Goal: Use online tool/utility: Utilize a website feature to perform a specific function

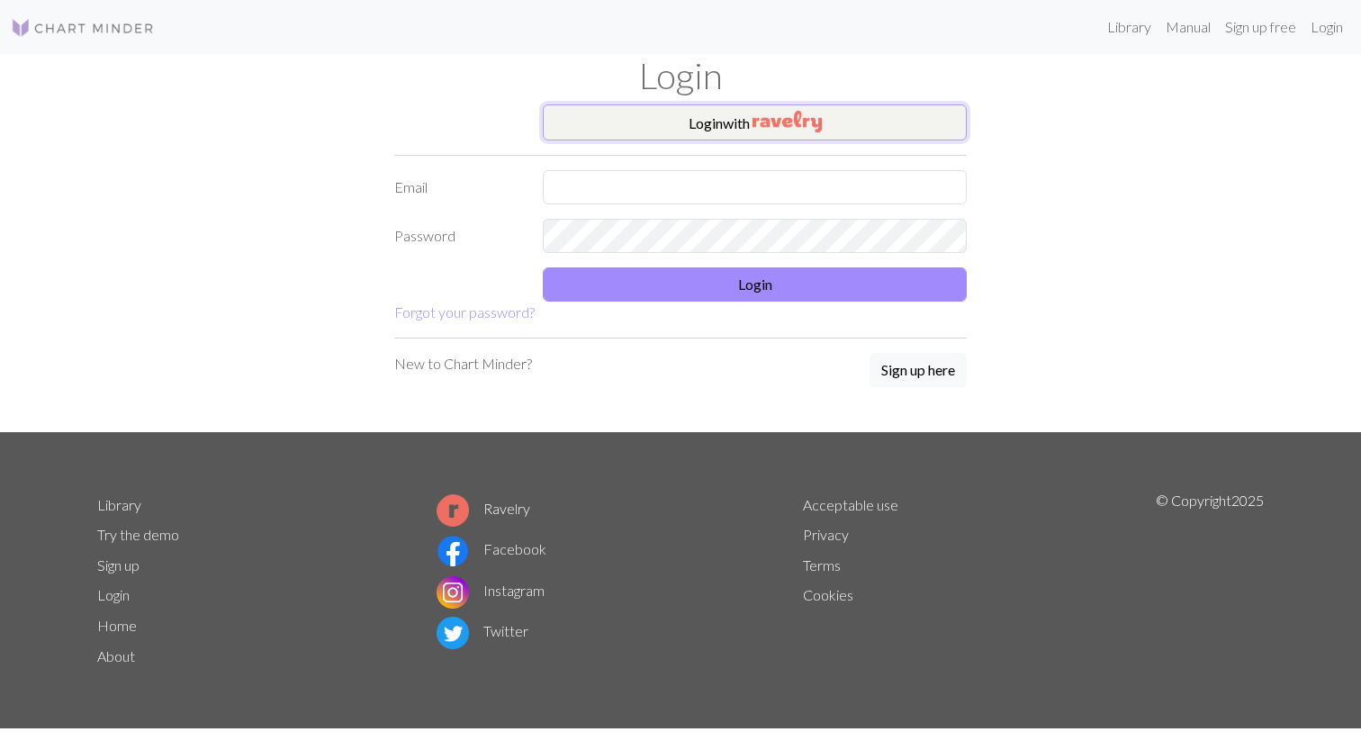
click at [746, 122] on button "Login with" at bounding box center [755, 122] width 424 height 36
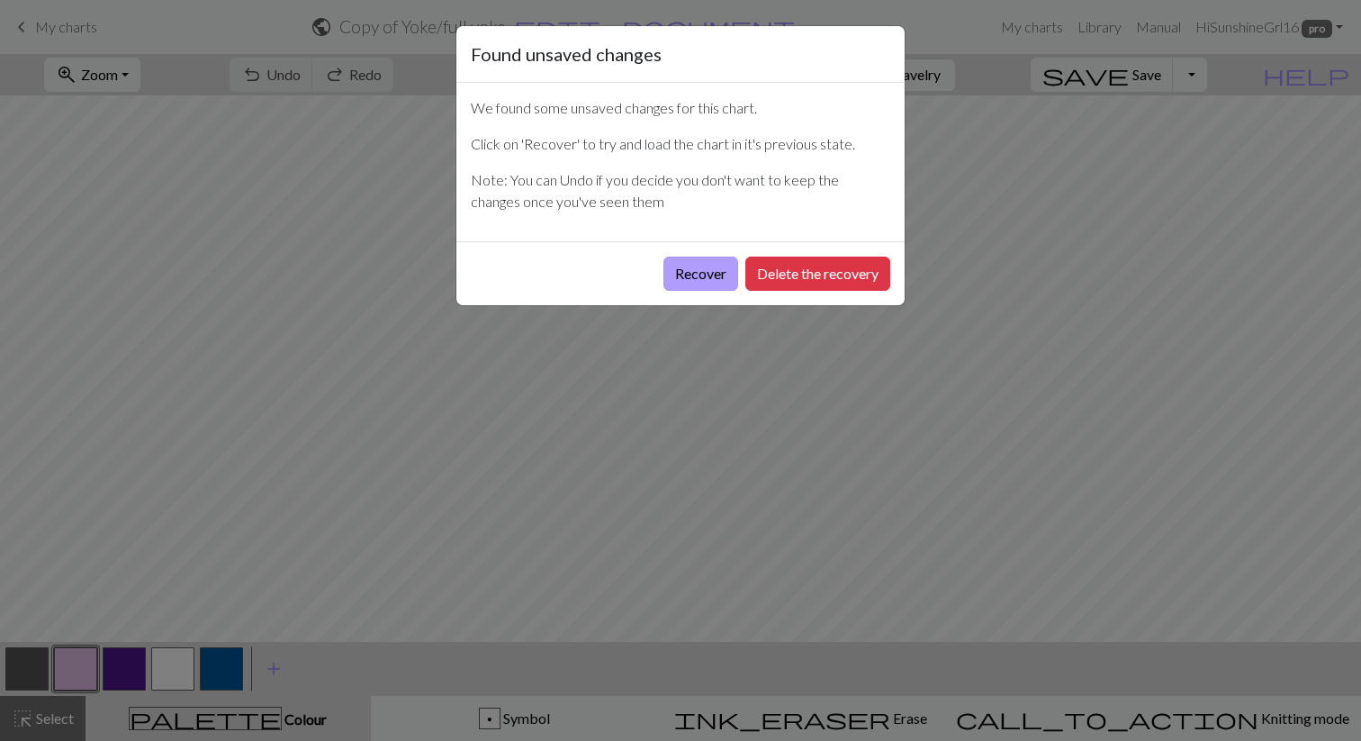
click at [696, 276] on button "Recover" at bounding box center [700, 273] width 75 height 34
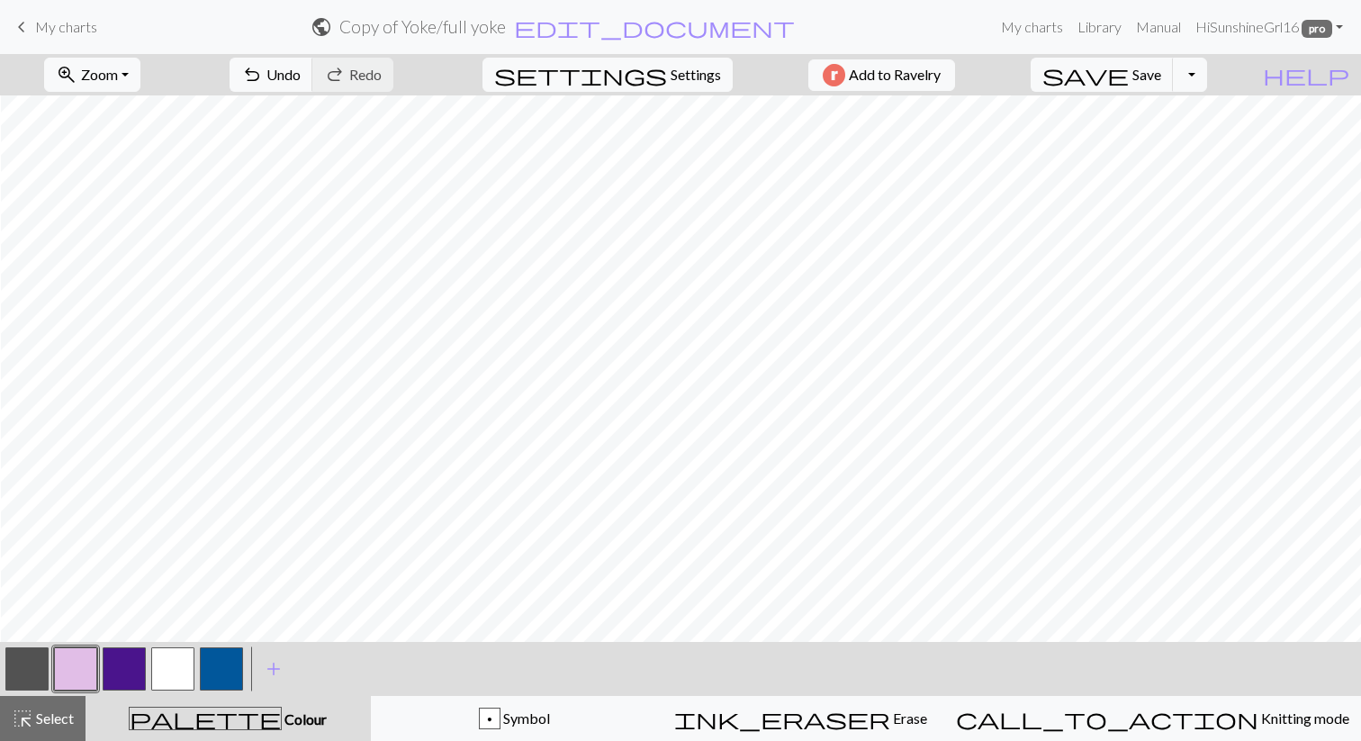
scroll to position [1, 2175]
click at [140, 67] on button "zoom_in Zoom Zoom" at bounding box center [92, 75] width 96 height 34
click at [130, 166] on button "Fit height" at bounding box center [116, 171] width 142 height 29
click at [1161, 73] on span "Save" at bounding box center [1146, 74] width 29 height 17
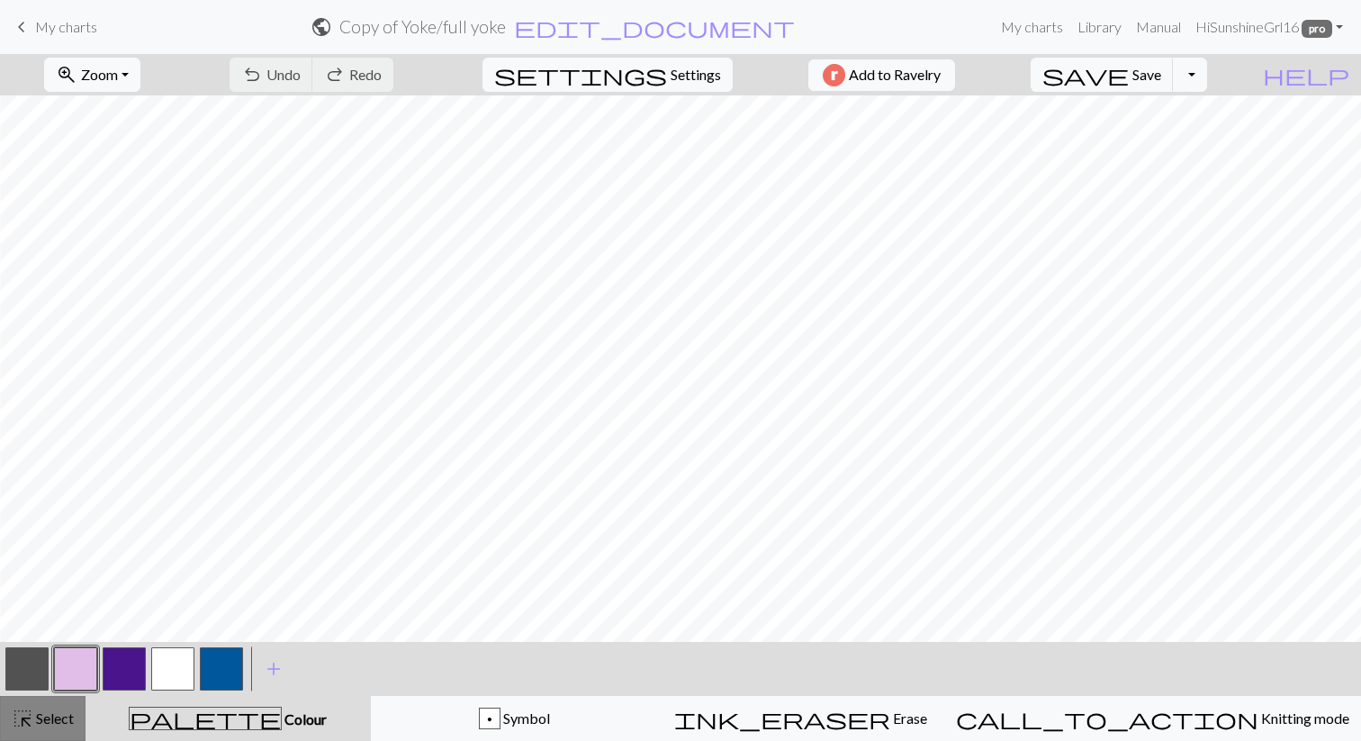
click at [36, 714] on span "Select" at bounding box center [53, 717] width 40 height 17
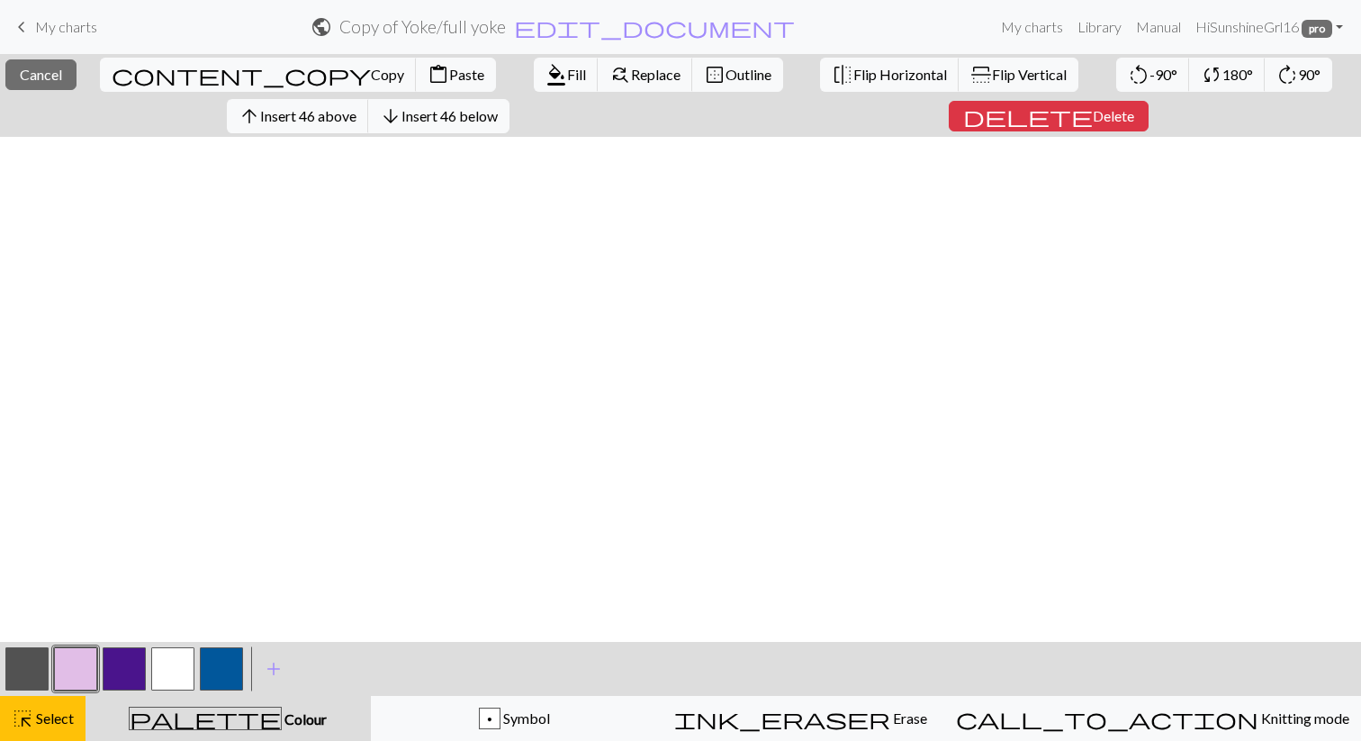
scroll to position [0, 0]
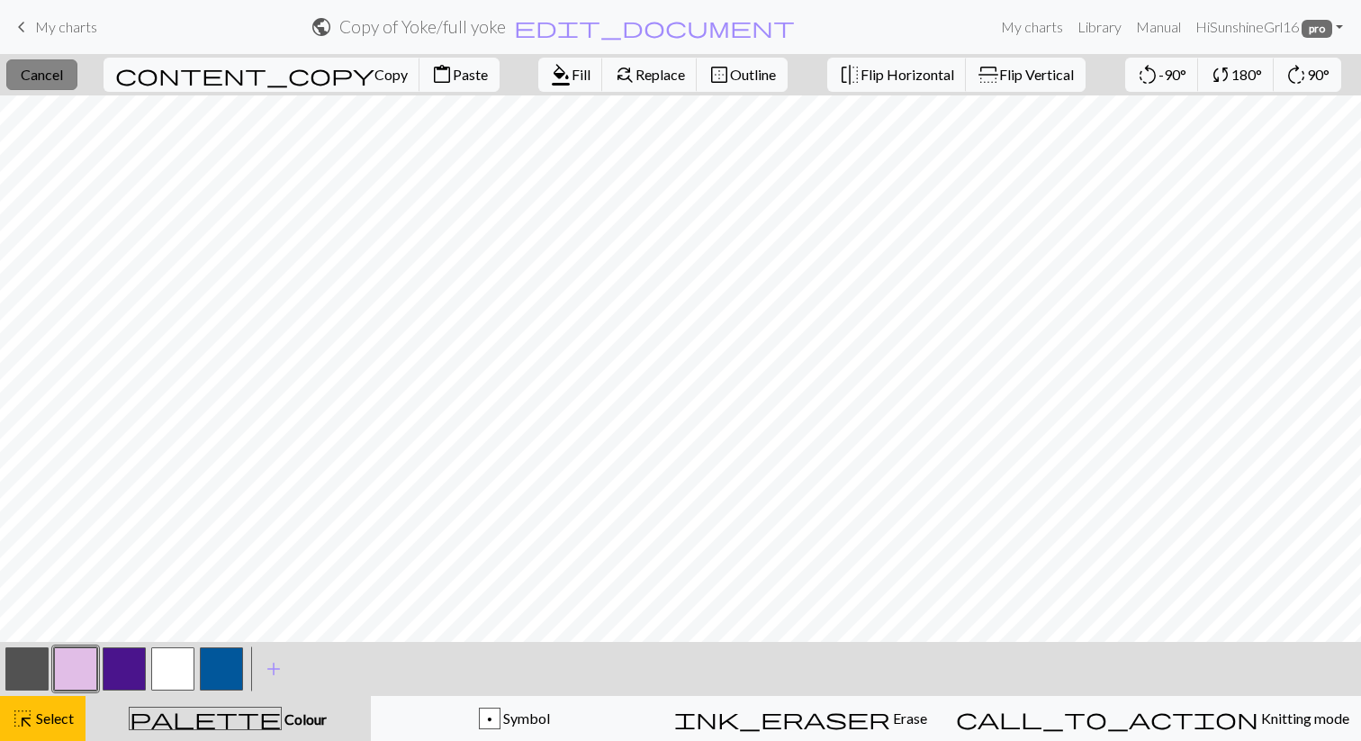
click at [63, 71] on span "Cancel" at bounding box center [42, 74] width 42 height 17
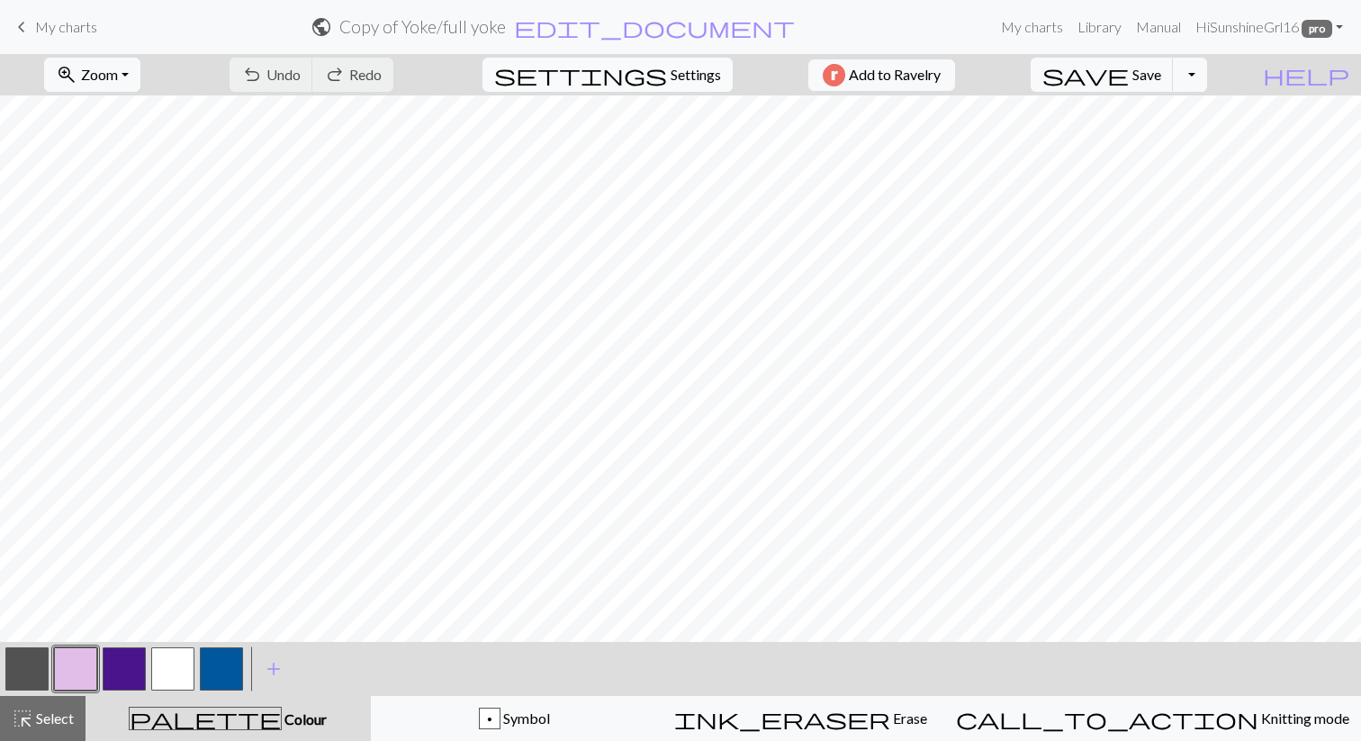
click at [675, 72] on span "Settings" at bounding box center [695, 75] width 50 height 22
select select "dk"
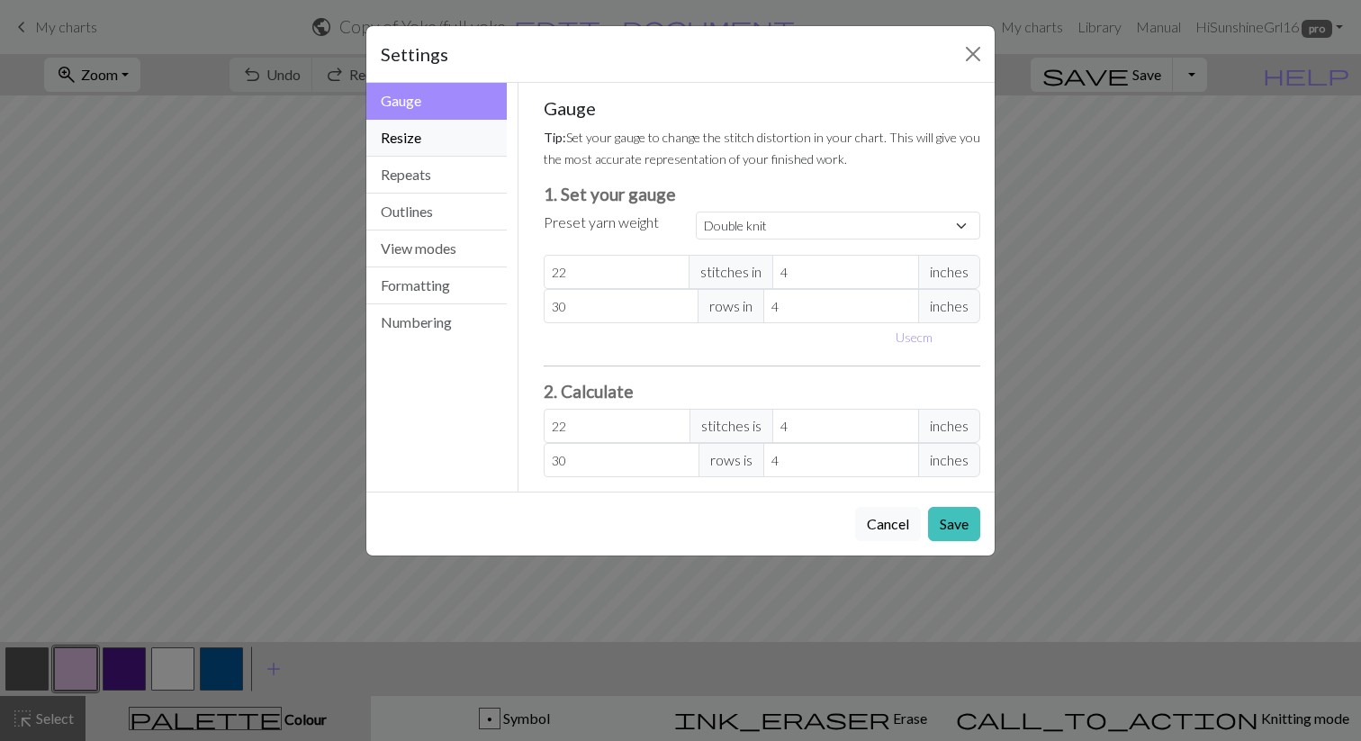
click at [423, 139] on button "Resize" at bounding box center [436, 138] width 140 height 37
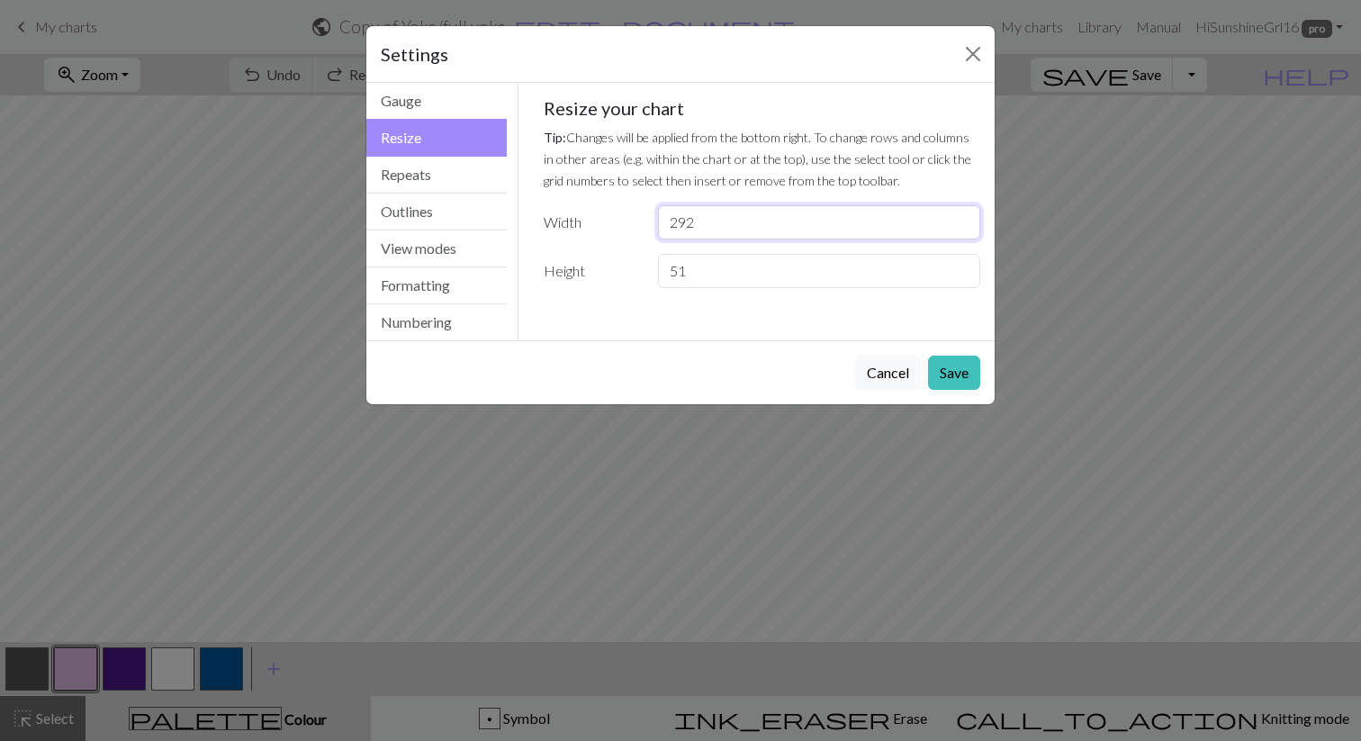
click at [724, 224] on input "292" at bounding box center [819, 222] width 322 height 34
type input "216"
click at [952, 371] on button "Save" at bounding box center [954, 372] width 52 height 34
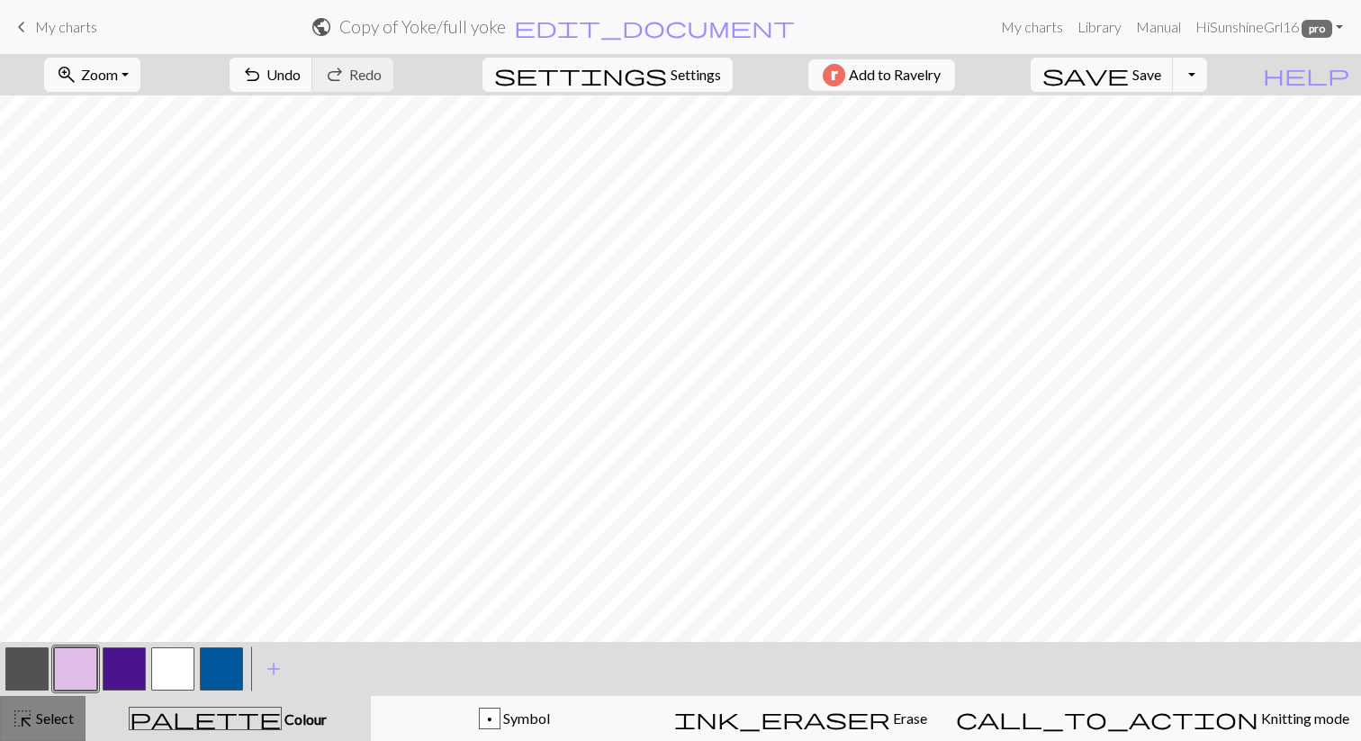
click at [36, 723] on span "Select" at bounding box center [53, 717] width 40 height 17
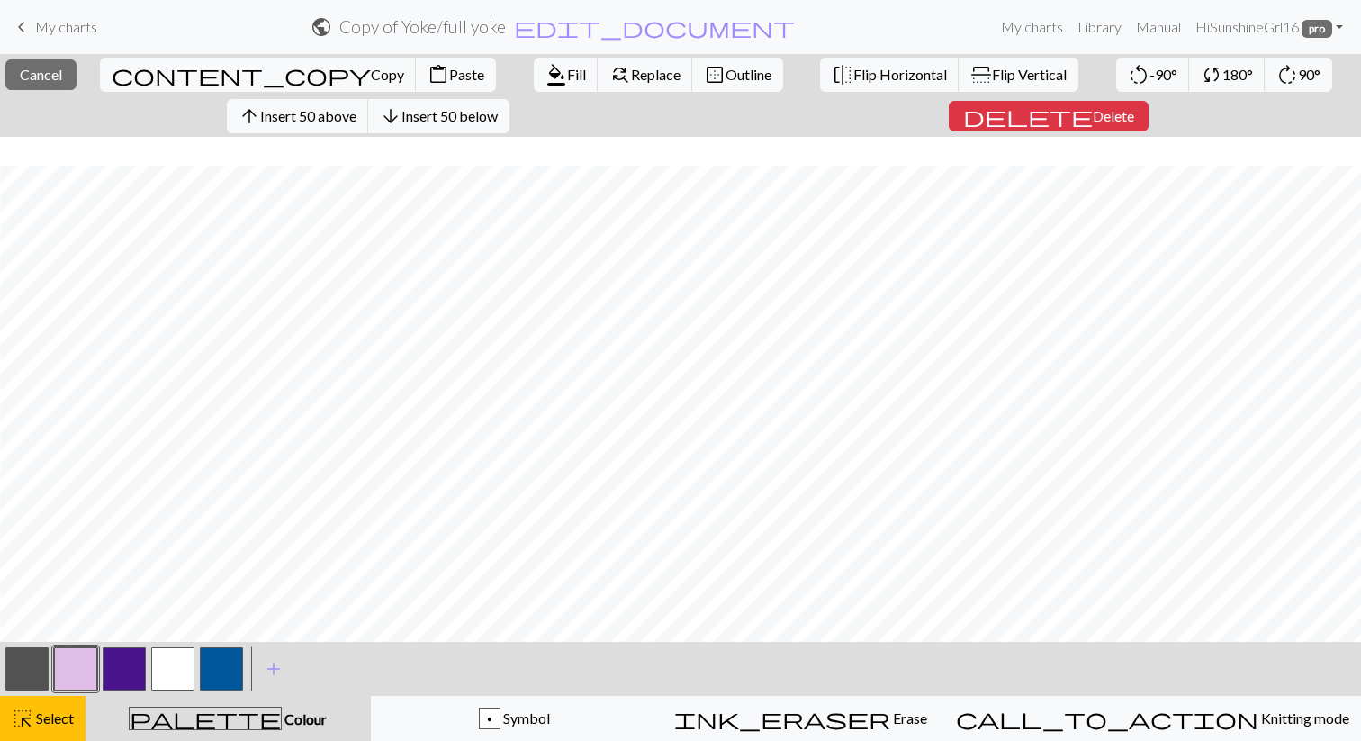
scroll to position [29, 1425]
click at [449, 66] on span "Paste" at bounding box center [466, 74] width 35 height 17
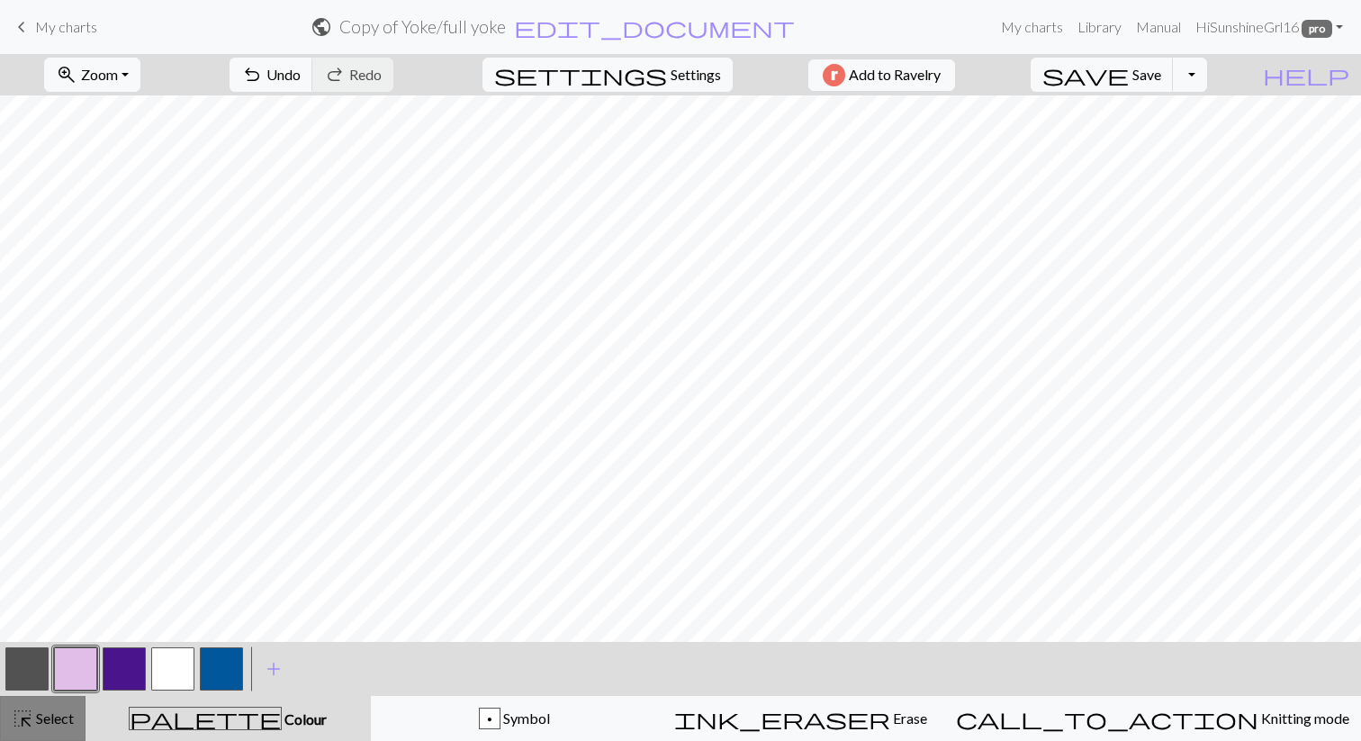
click at [20, 722] on span "highlight_alt" at bounding box center [23, 718] width 22 height 25
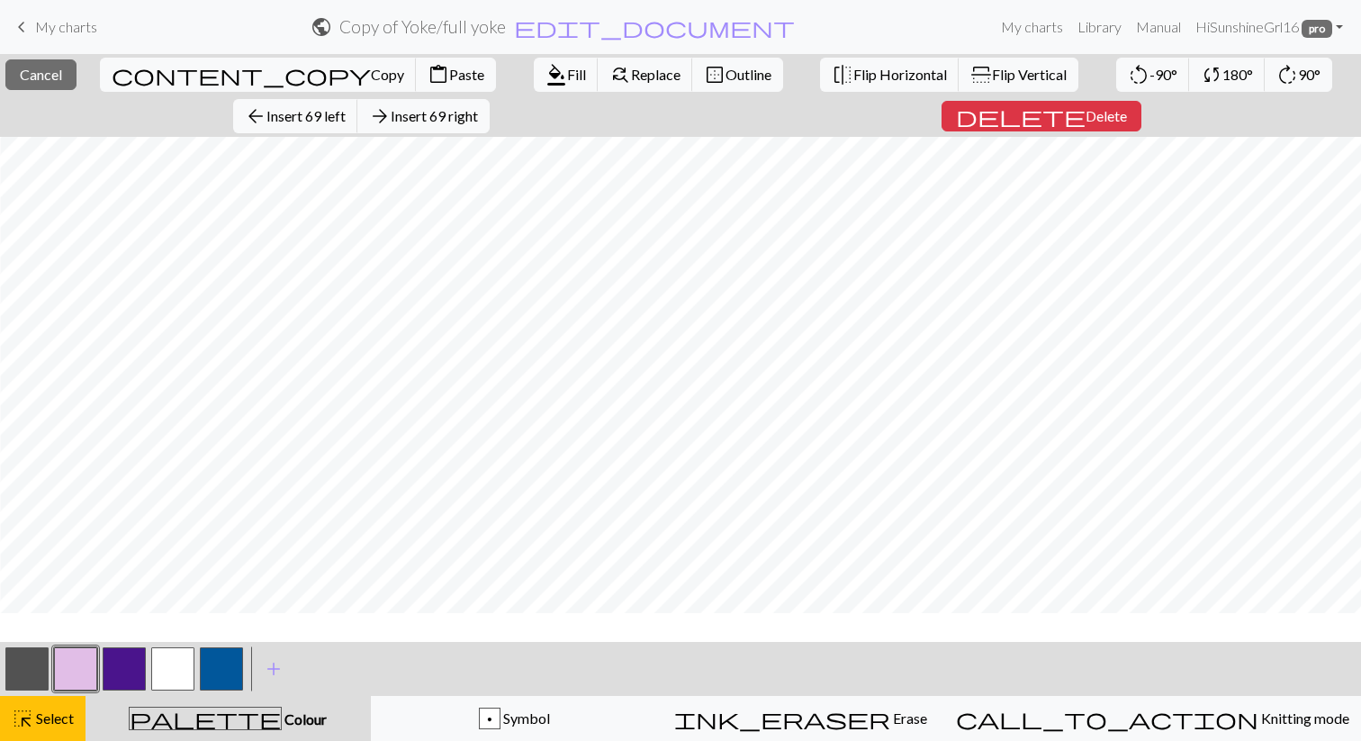
scroll to position [0, 1425]
click at [371, 70] on span "Copy" at bounding box center [387, 74] width 33 height 17
click at [449, 68] on span "Paste" at bounding box center [466, 74] width 35 height 17
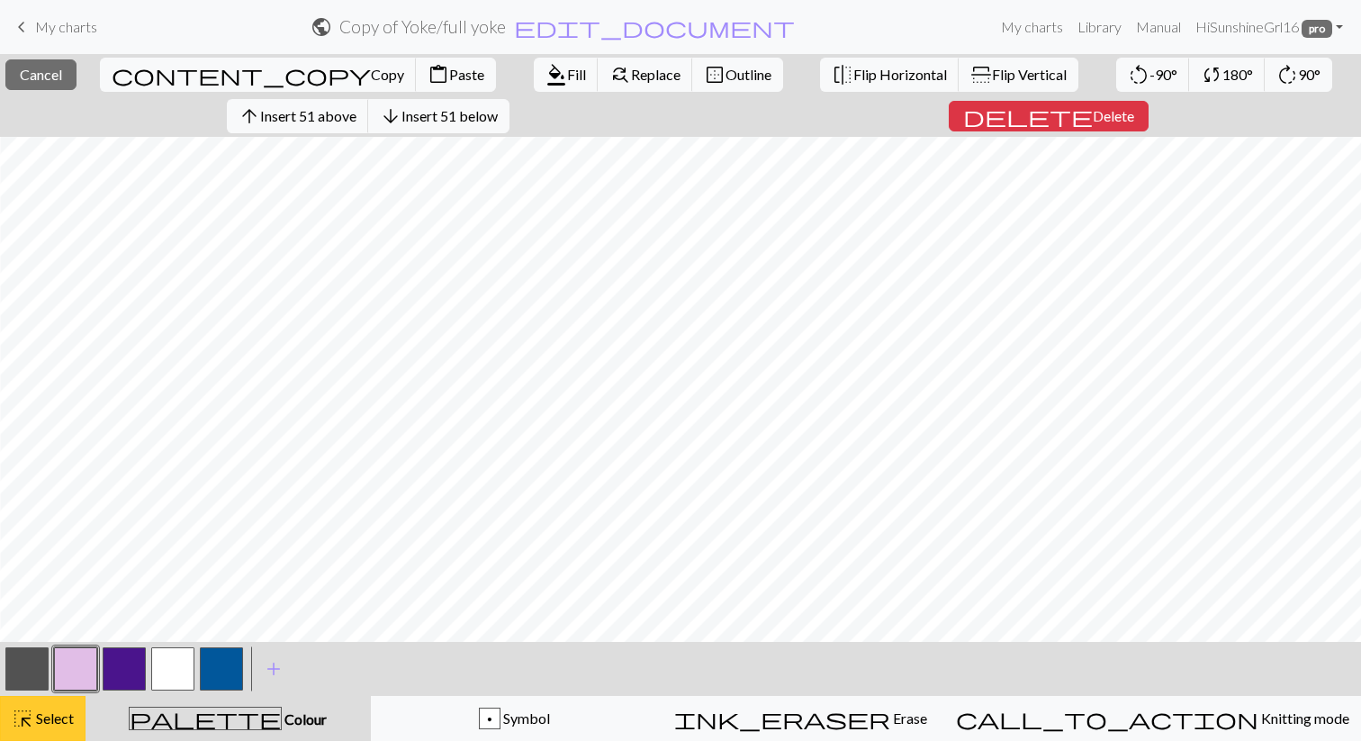
click at [35, 718] on span "Select" at bounding box center [53, 717] width 40 height 17
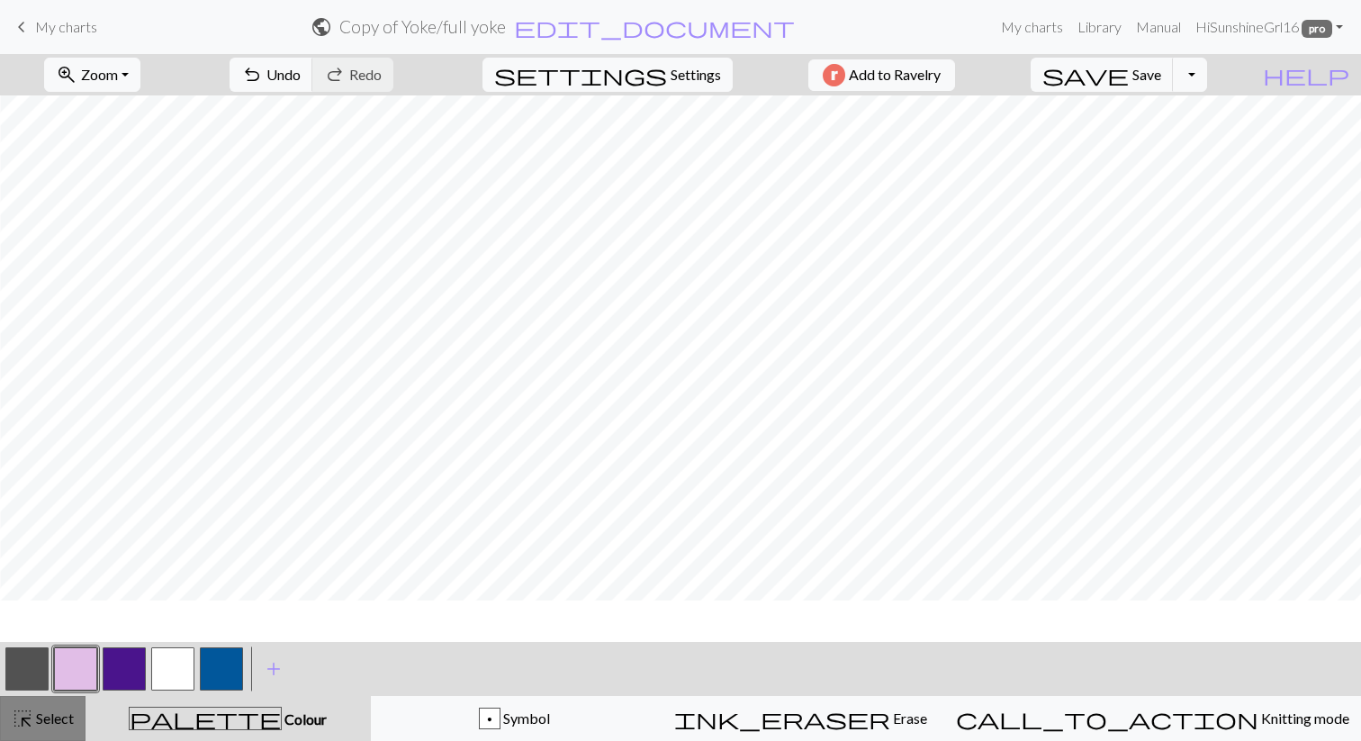
scroll to position [0, 1425]
click at [58, 716] on span "Select" at bounding box center [53, 717] width 40 height 17
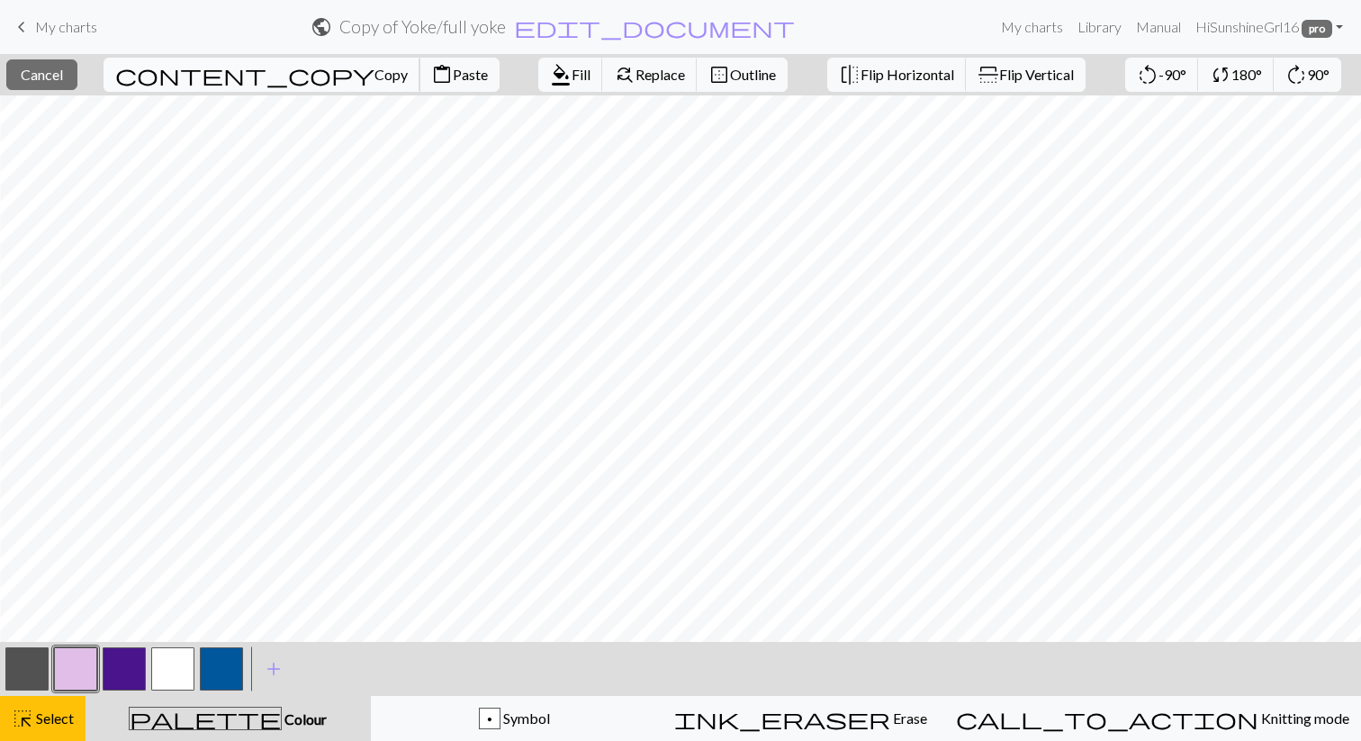
click at [374, 70] on span "Copy" at bounding box center [390, 74] width 33 height 17
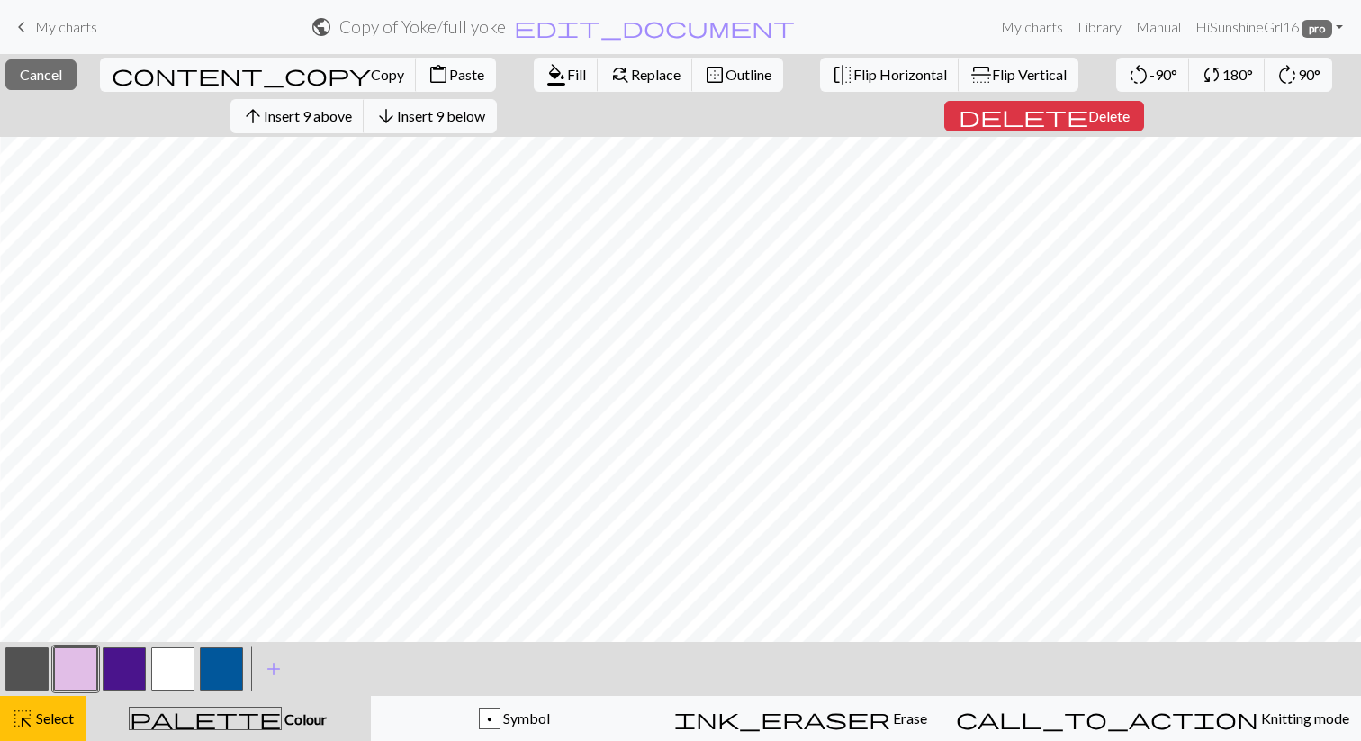
click at [449, 75] on span "Paste" at bounding box center [466, 74] width 35 height 17
click at [62, 72] on span "Cancel" at bounding box center [41, 74] width 42 height 17
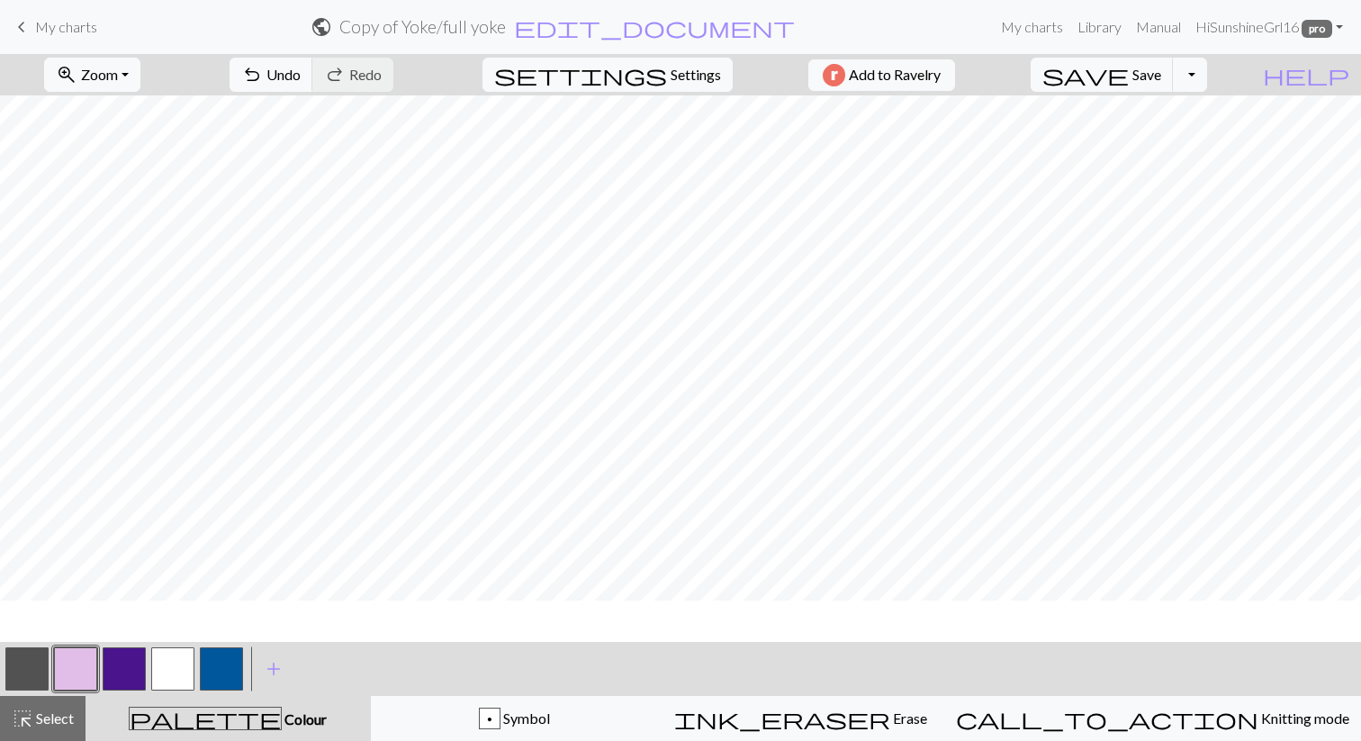
scroll to position [0, 0]
click at [1128, 80] on span "save" at bounding box center [1085, 74] width 86 height 25
click at [83, 661] on button "button" at bounding box center [75, 668] width 43 height 43
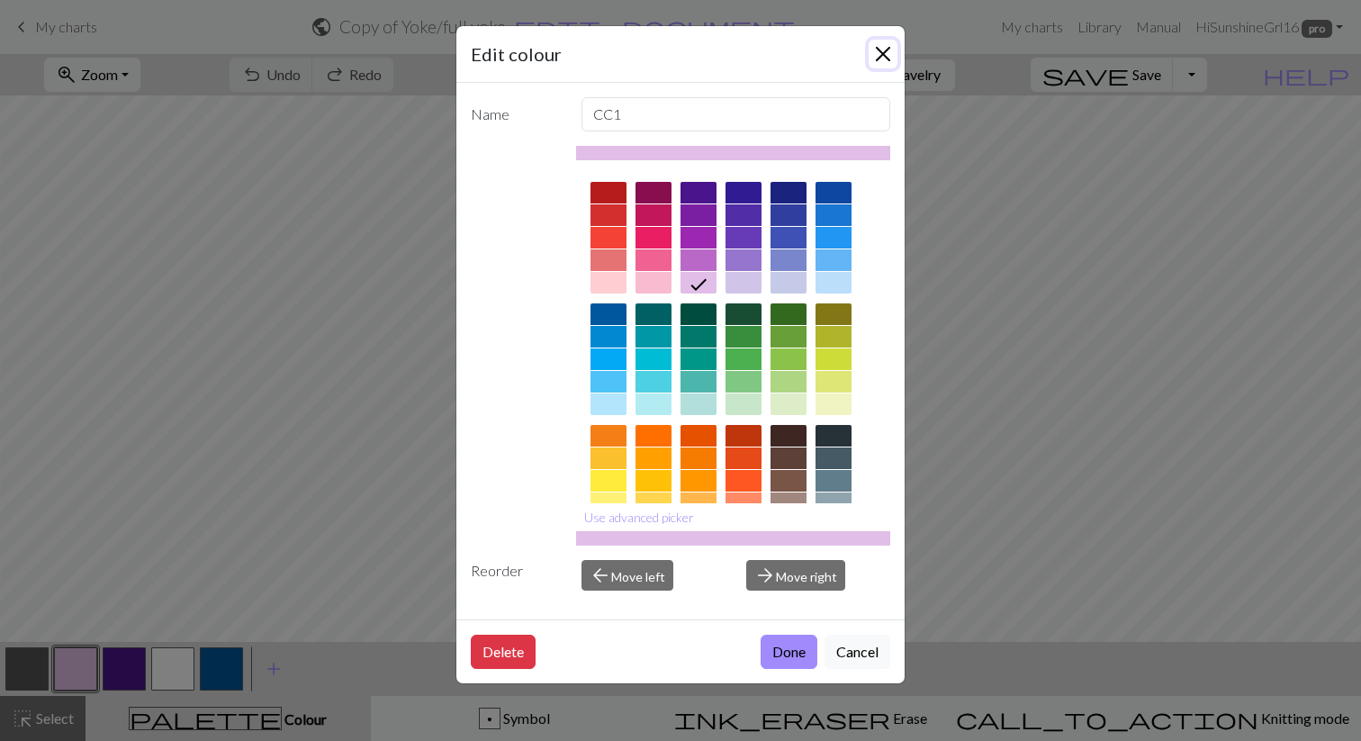
click at [881, 57] on button "Close" at bounding box center [882, 54] width 29 height 29
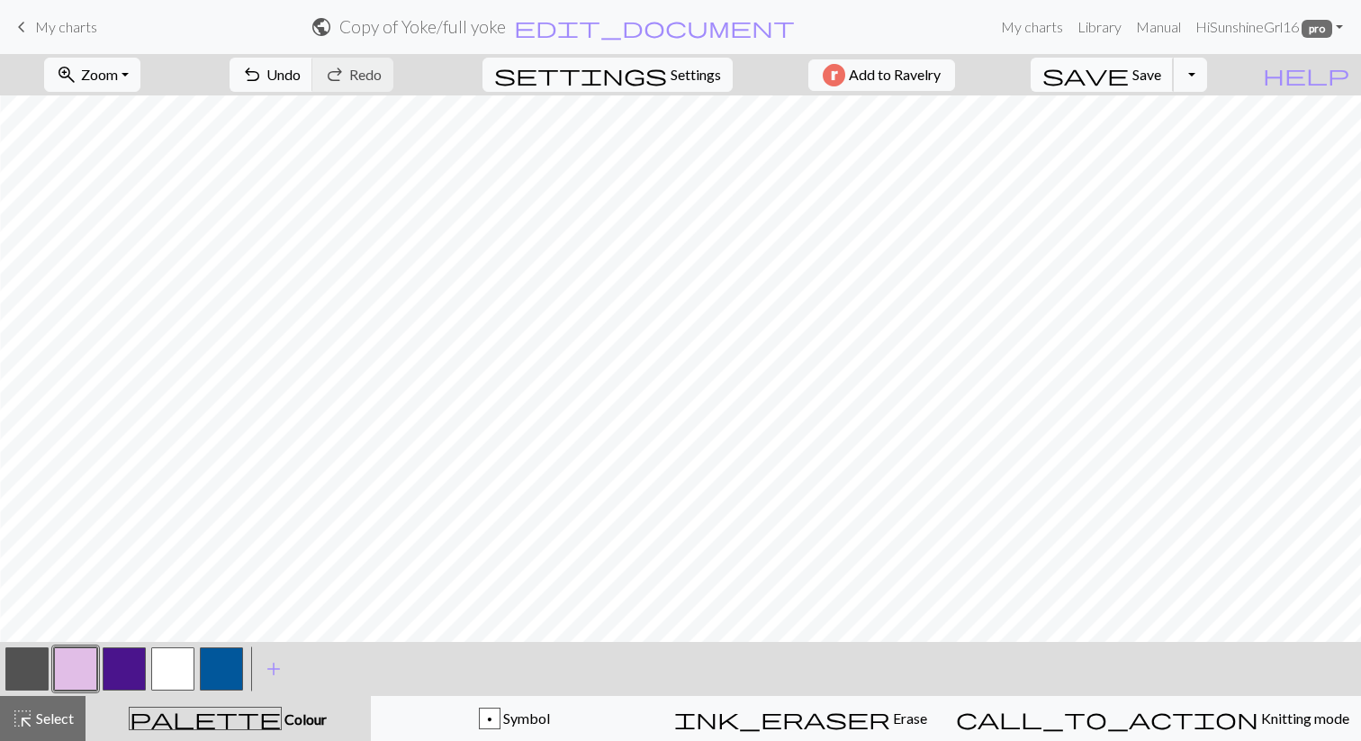
click at [1161, 75] on span "Save" at bounding box center [1146, 74] width 29 height 17
